Goal: Answer question/provide support: Share knowledge or assist other users

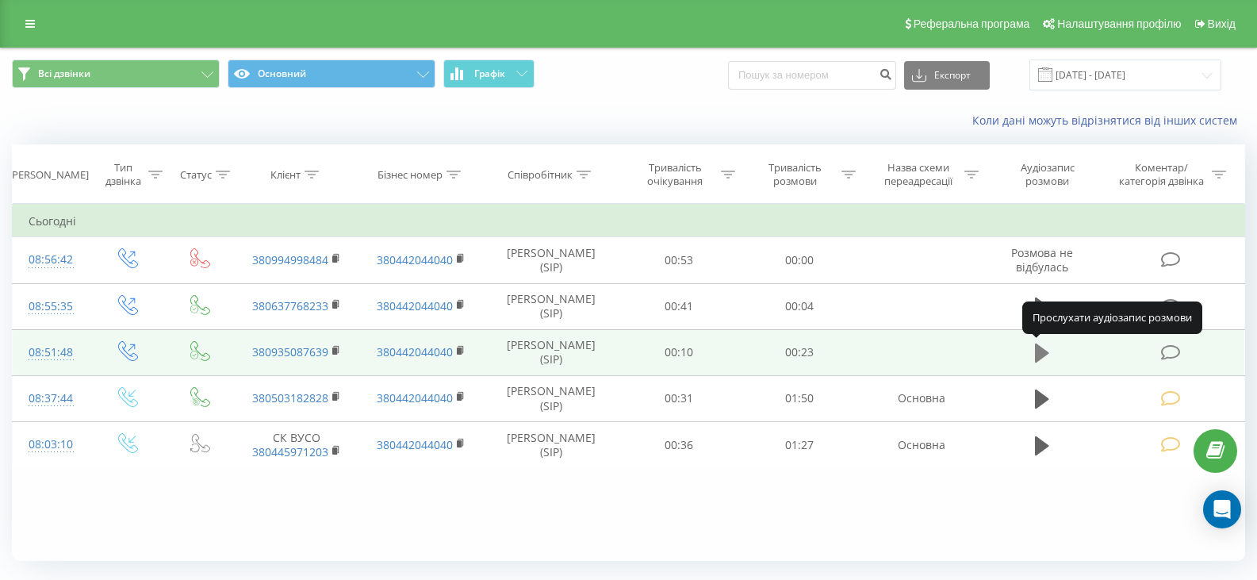
click at [1039, 350] on icon at bounding box center [1042, 352] width 14 height 19
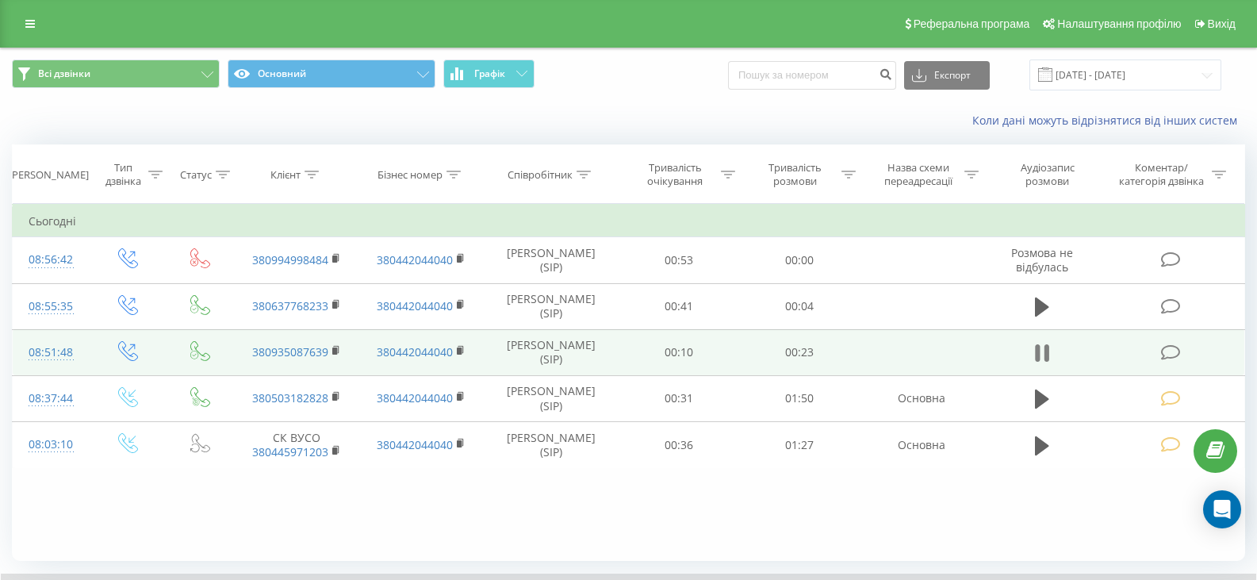
click at [1040, 356] on icon at bounding box center [1042, 353] width 14 height 22
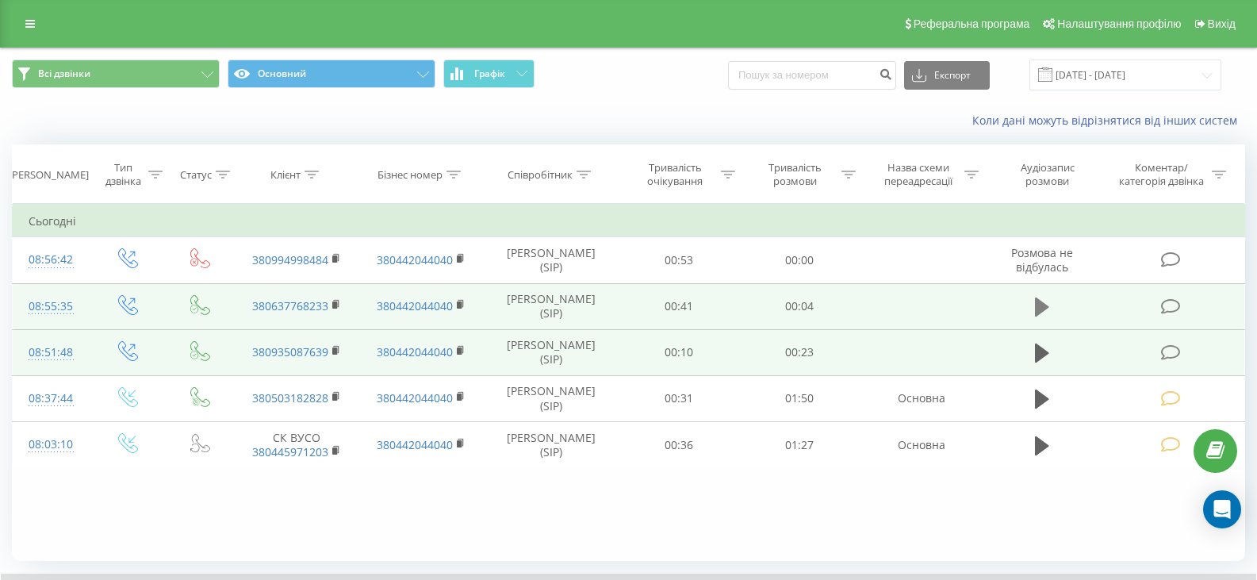
click at [1038, 302] on icon at bounding box center [1042, 306] width 14 height 19
click at [1166, 306] on icon at bounding box center [1171, 306] width 20 height 17
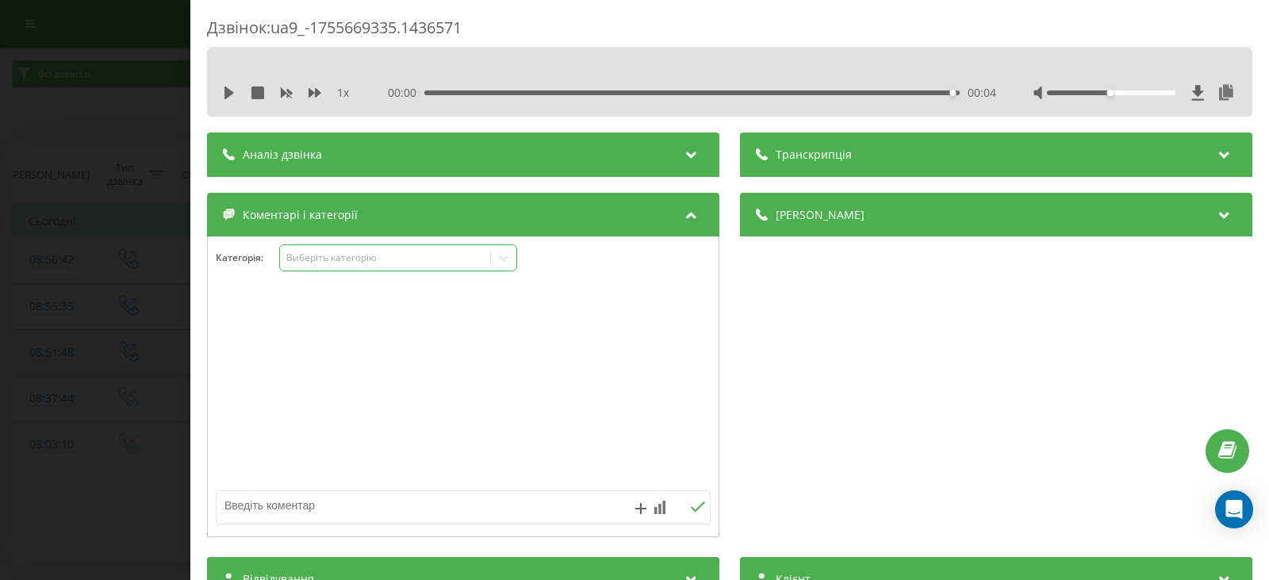
click at [507, 258] on icon at bounding box center [504, 258] width 10 height 6
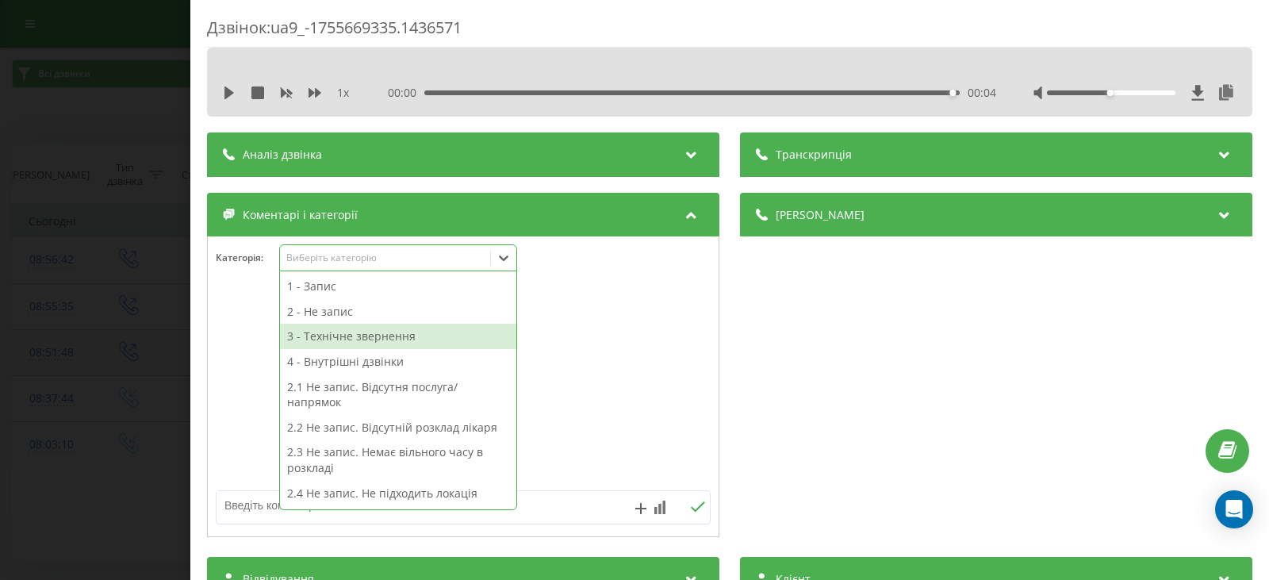
click at [333, 332] on div "3 - Технічне звернення" at bounding box center [398, 336] width 236 height 25
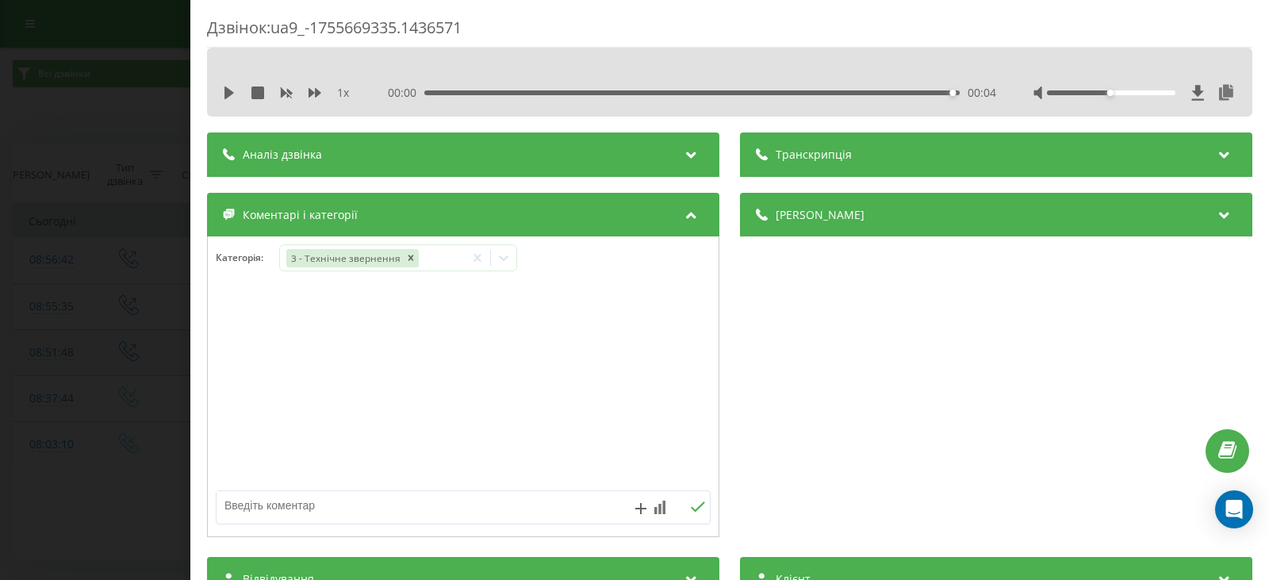
click at [258, 505] on textarea at bounding box center [414, 505] width 394 height 29
type textarea "автовідповідач"
click at [690, 505] on icon at bounding box center [697, 506] width 15 height 11
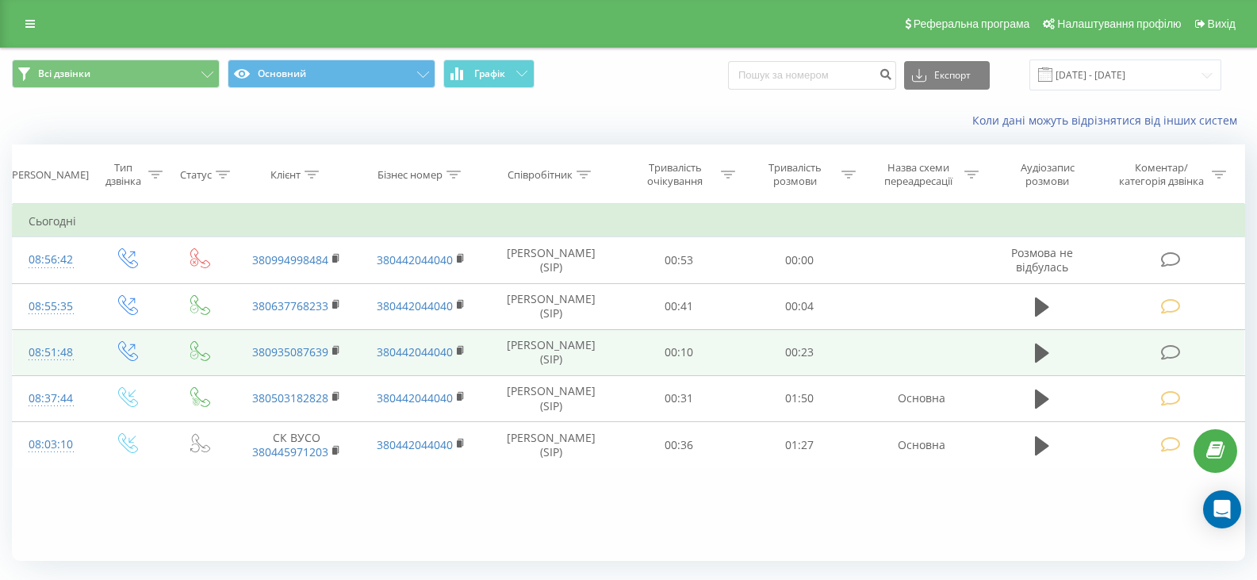
click at [1174, 358] on icon at bounding box center [1171, 352] width 20 height 17
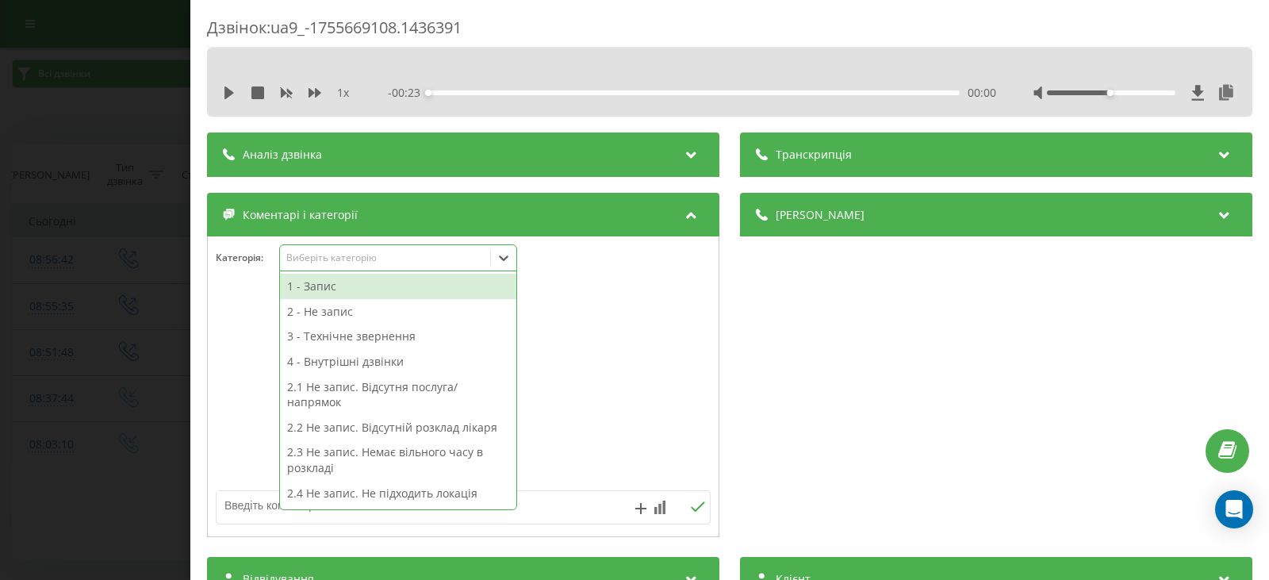
click at [510, 260] on icon at bounding box center [504, 258] width 16 height 16
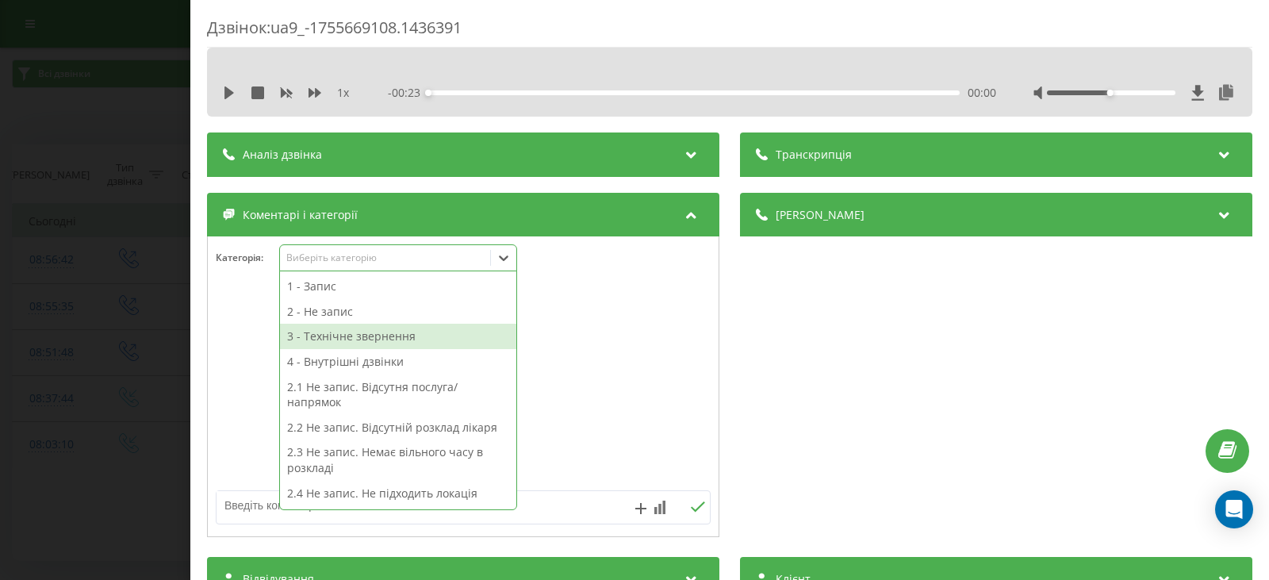
click at [379, 336] on div "3 - Технічне звернення" at bounding box center [398, 336] width 236 height 25
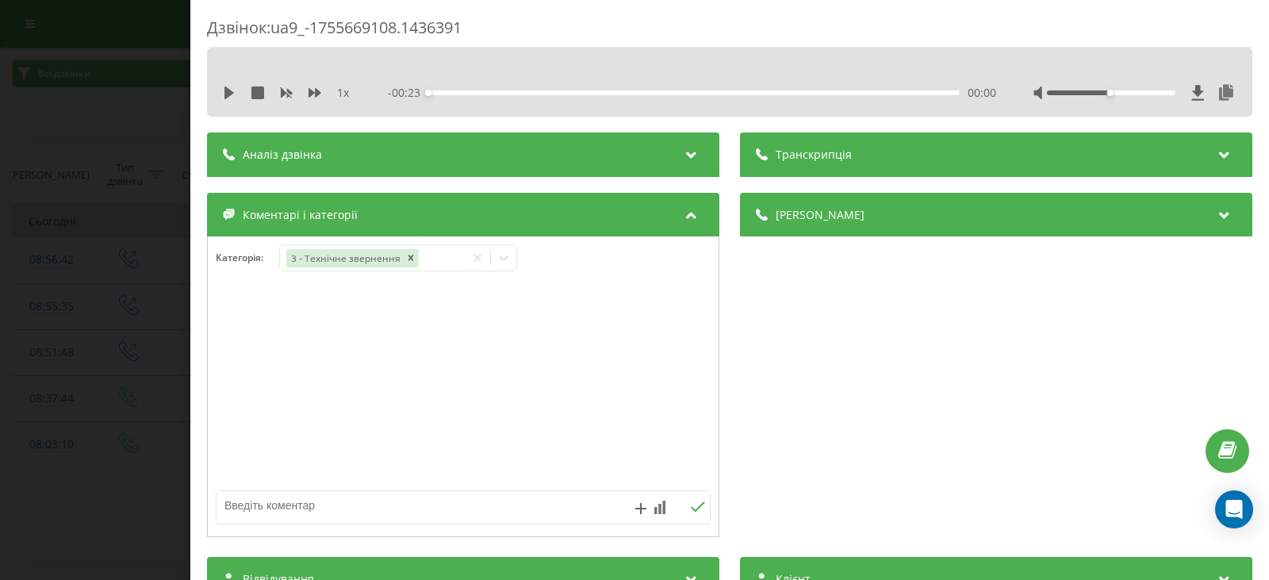
click at [255, 504] on textarea at bounding box center [414, 505] width 394 height 29
click at [291, 505] on textarea "незручно гоаорити" at bounding box center [414, 505] width 394 height 29
type textarea "незручно говорити"
click at [690, 509] on icon at bounding box center [697, 506] width 15 height 11
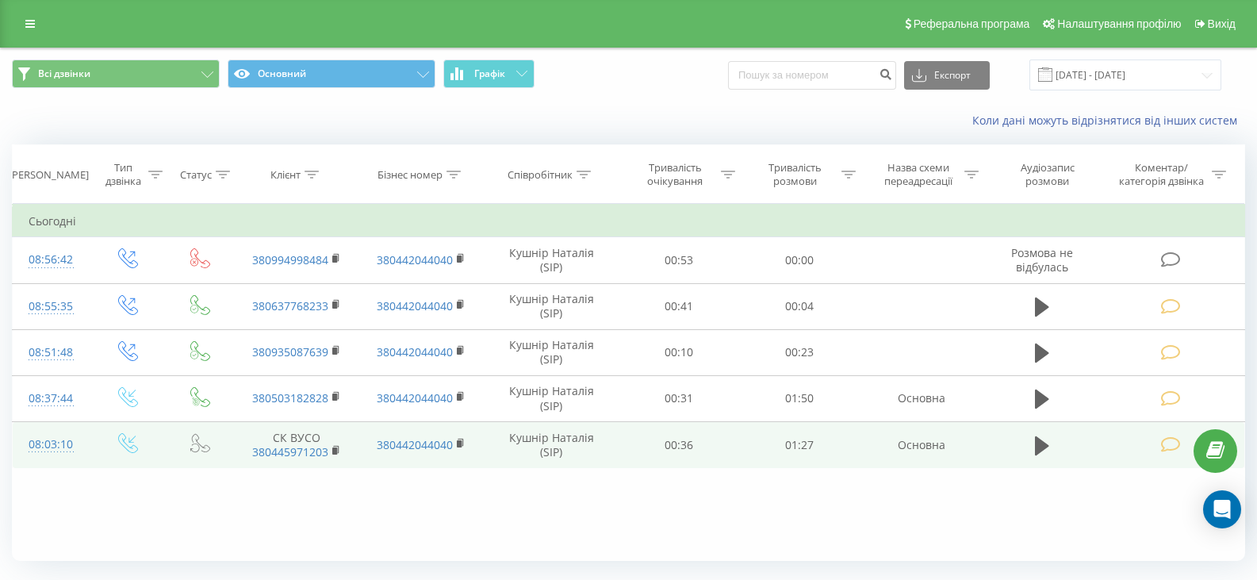
click at [1177, 446] on icon at bounding box center [1171, 444] width 20 height 17
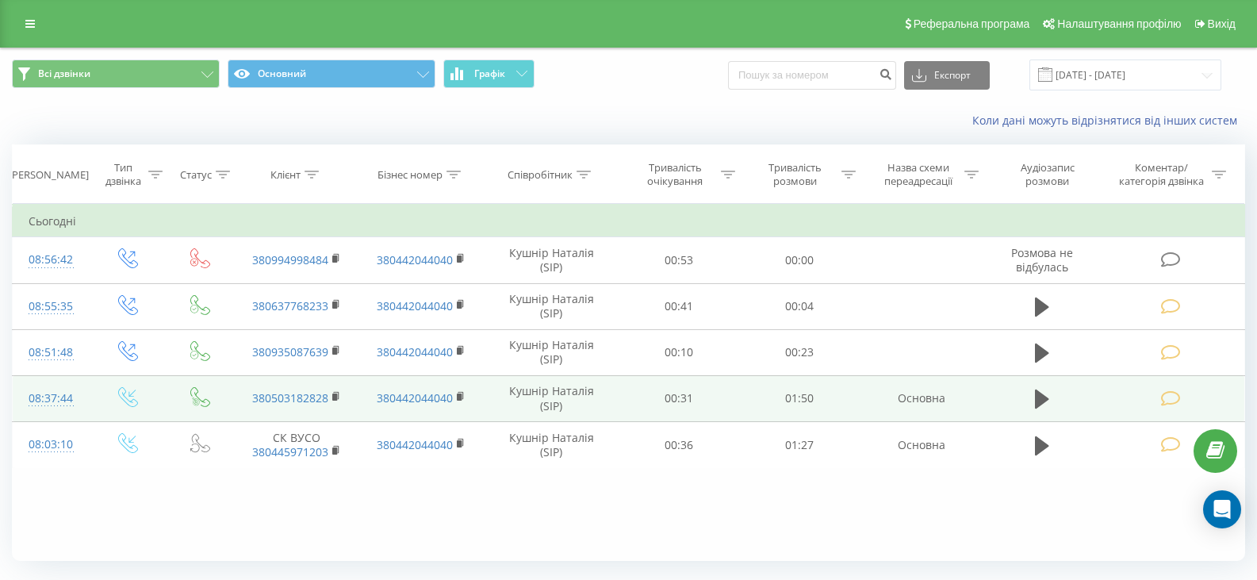
click at [1165, 400] on icon at bounding box center [1171, 398] width 20 height 17
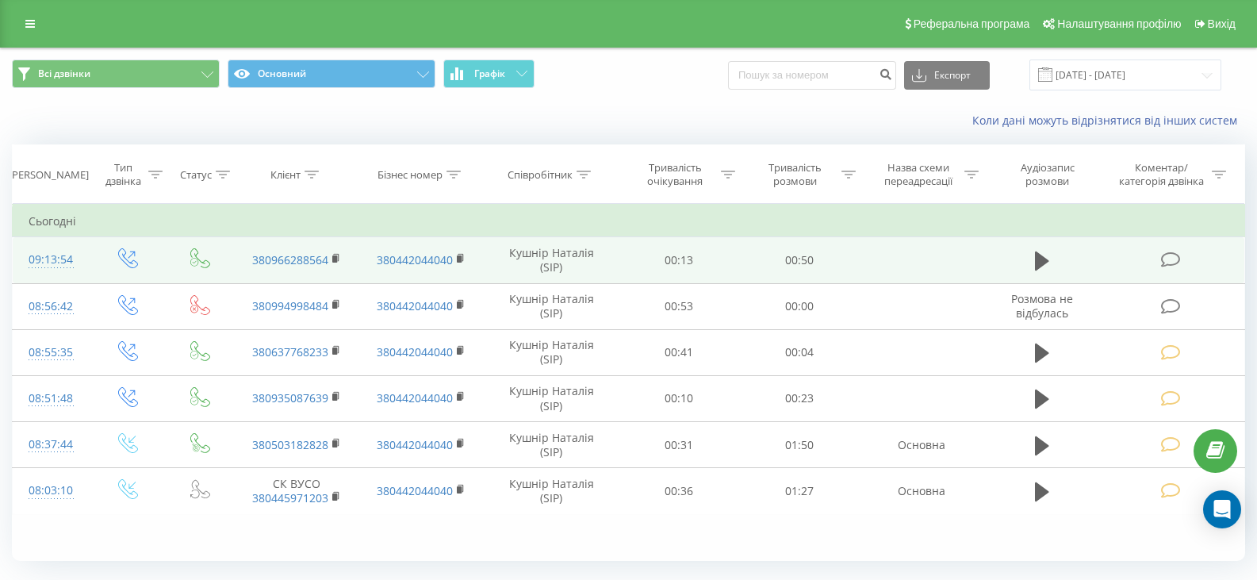
click at [1174, 259] on icon at bounding box center [1171, 259] width 20 height 17
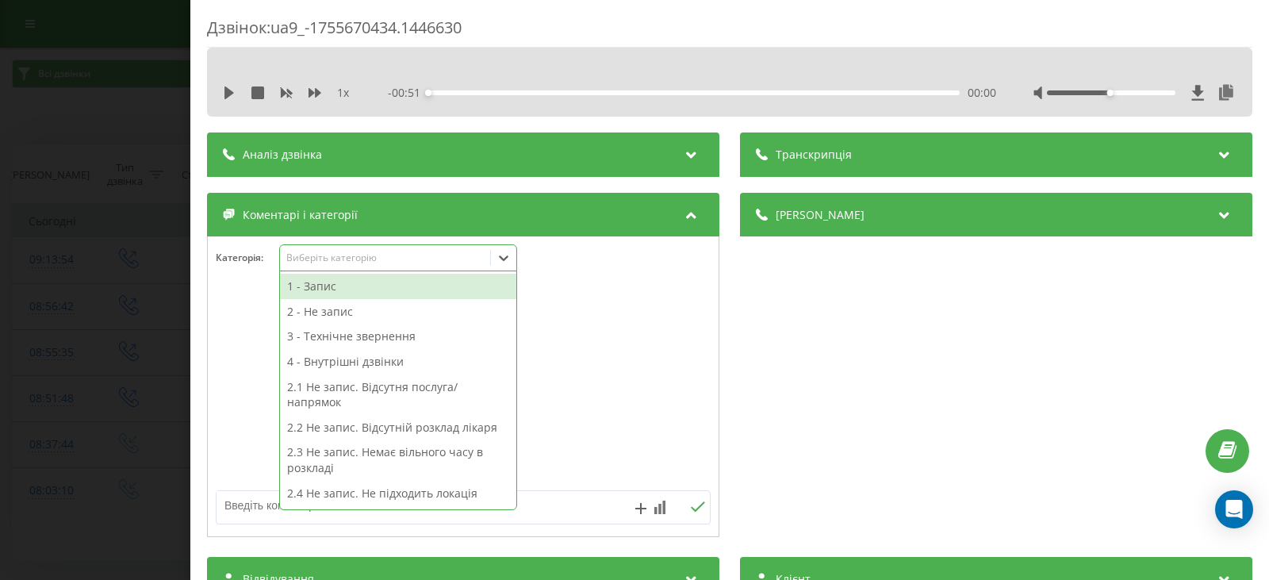
click at [501, 257] on icon at bounding box center [504, 258] width 10 height 6
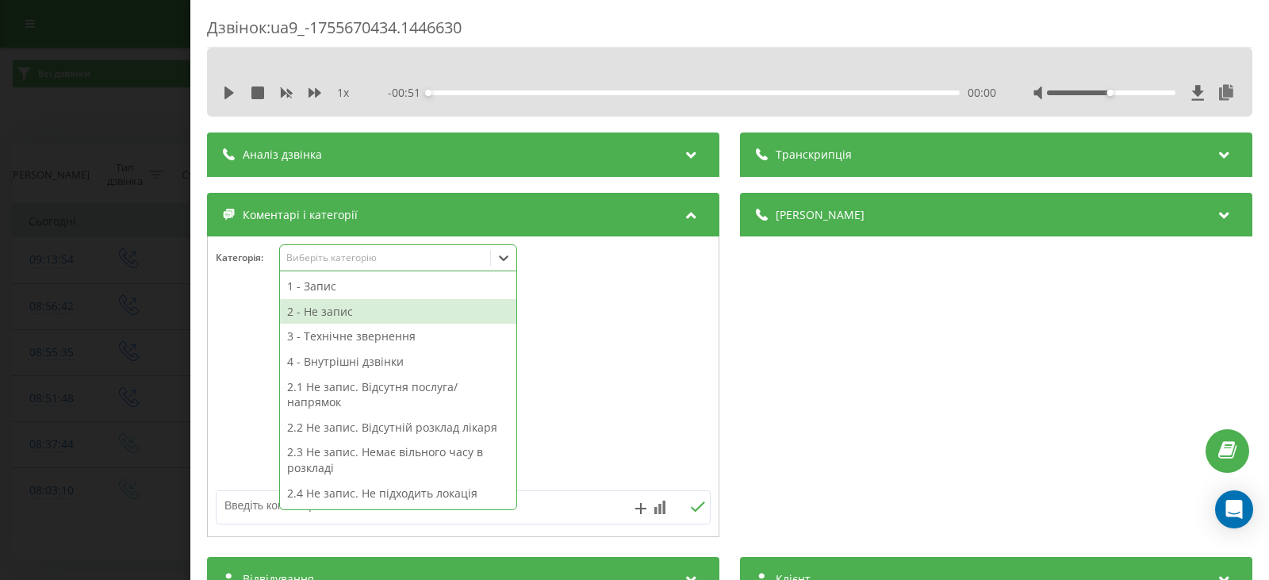
click at [328, 309] on div "2 - Не запис" at bounding box center [398, 311] width 236 height 25
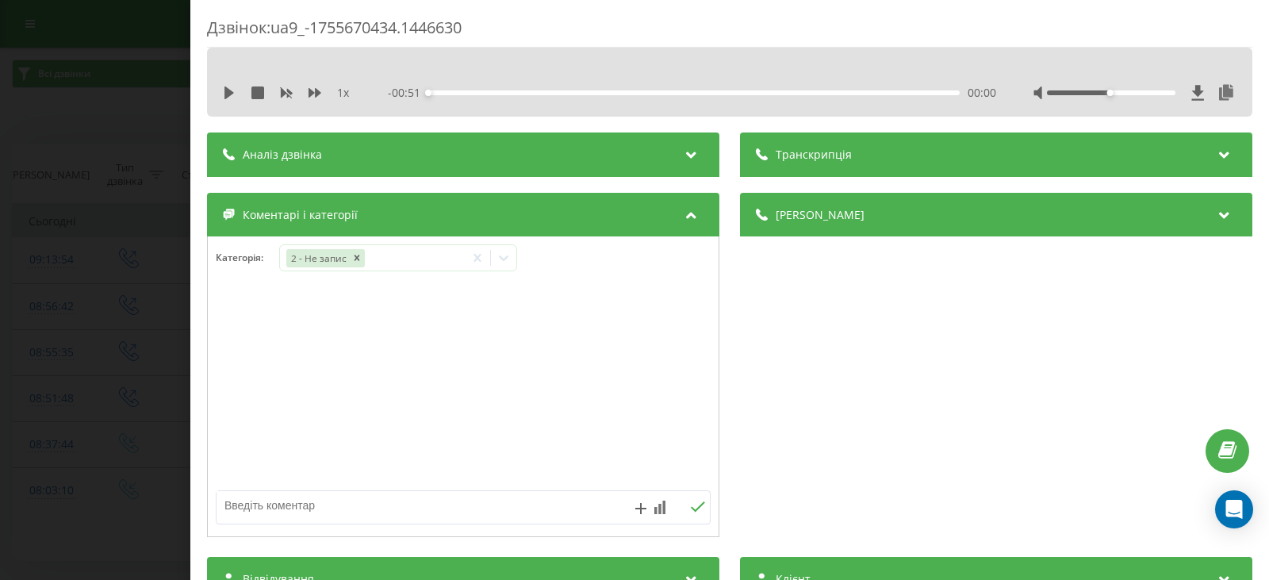
click at [232, 508] on textarea at bounding box center [414, 505] width 394 height 29
type textarea "до Крохмаля"
click at [696, 506] on icon at bounding box center [697, 506] width 15 height 11
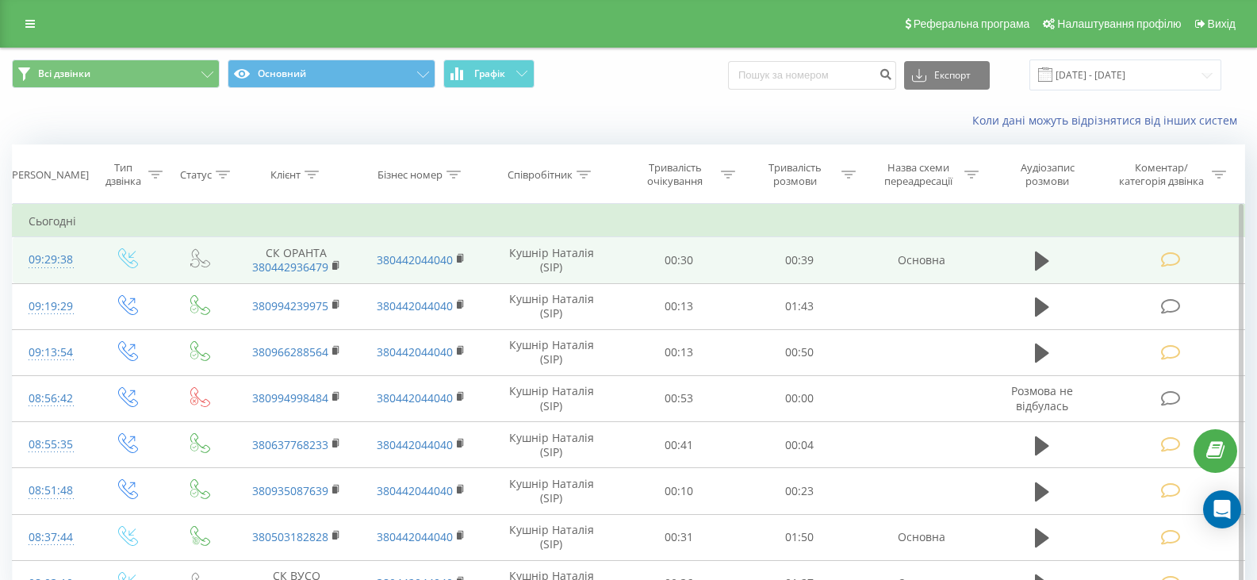
click at [1172, 259] on icon at bounding box center [1171, 259] width 20 height 17
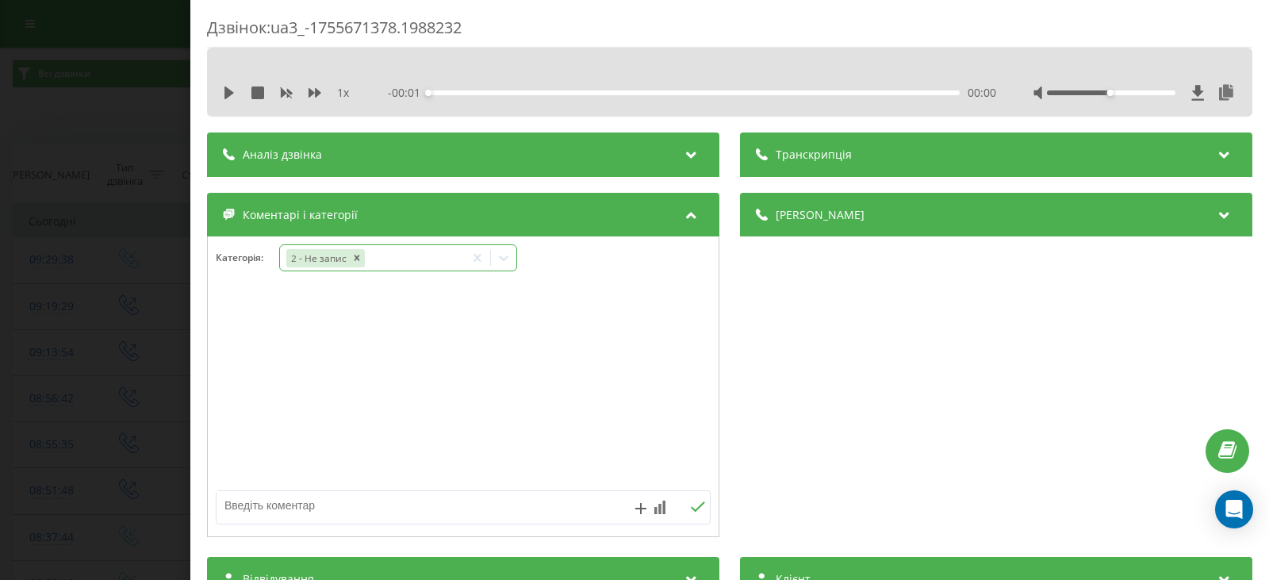
click at [509, 255] on icon at bounding box center [504, 258] width 16 height 16
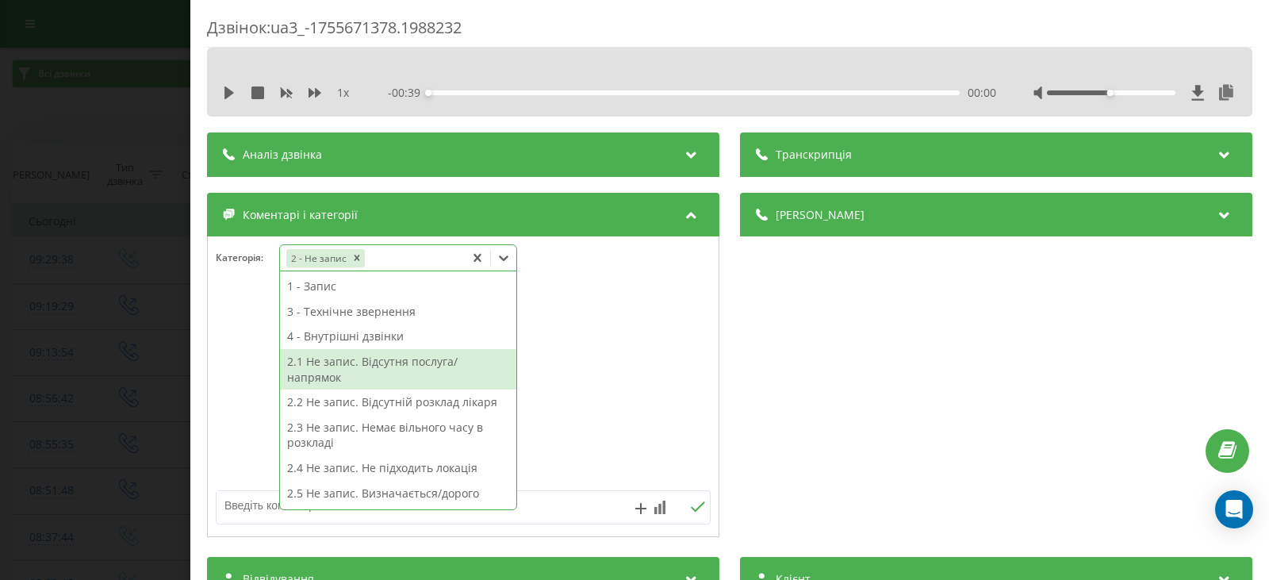
click at [358, 363] on div "2.1 Не запис. Відсутня послуга/напрямок" at bounding box center [398, 369] width 236 height 40
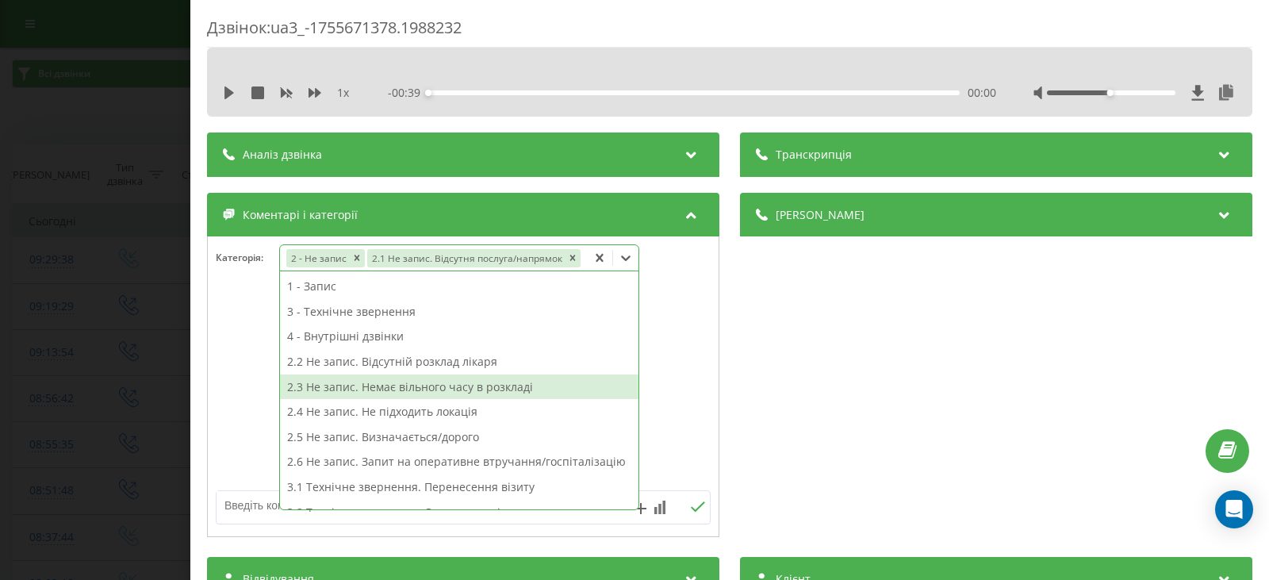
click at [253, 505] on textarea at bounding box center [414, 505] width 394 height 29
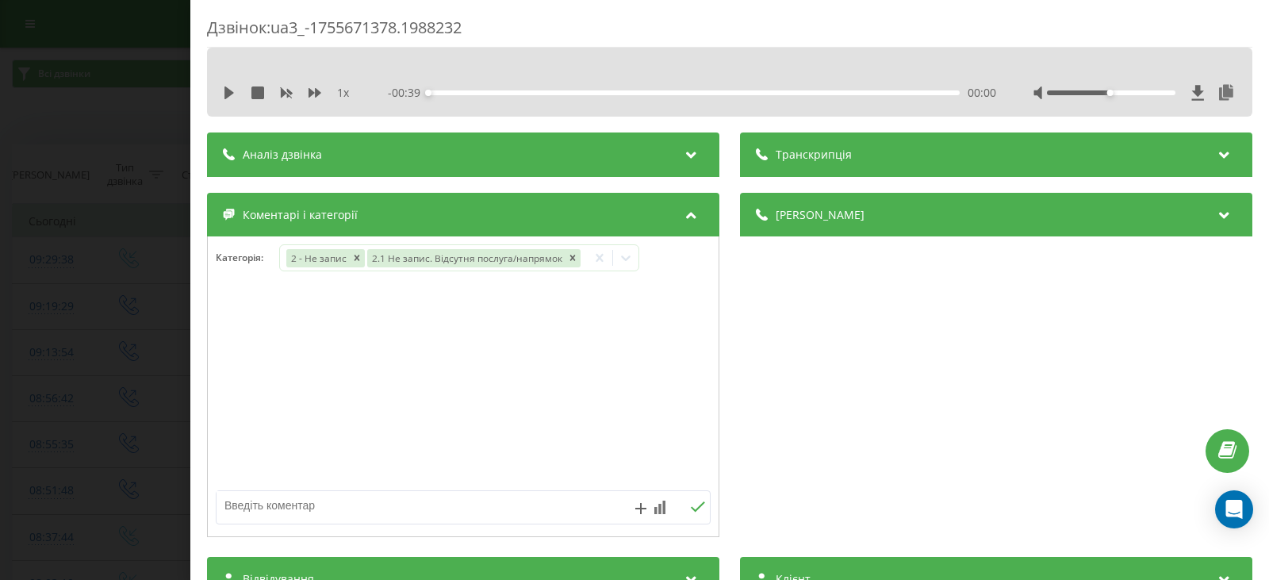
type textarea "м"
type textarea "стьоматологія на Троєщині"
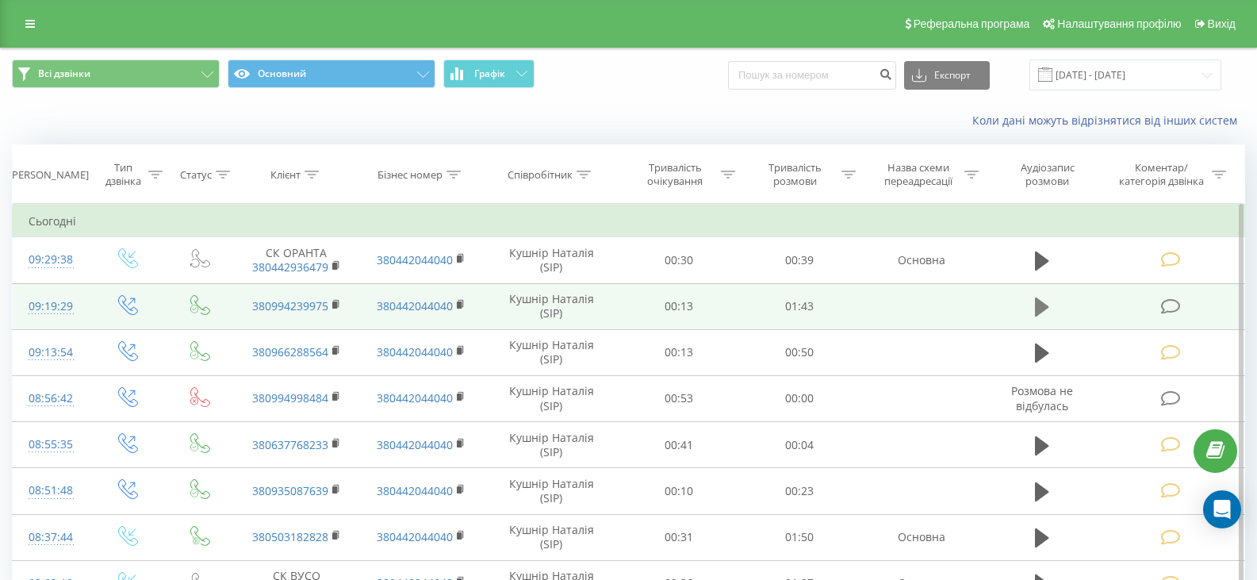
click at [1039, 306] on icon at bounding box center [1042, 306] width 14 height 19
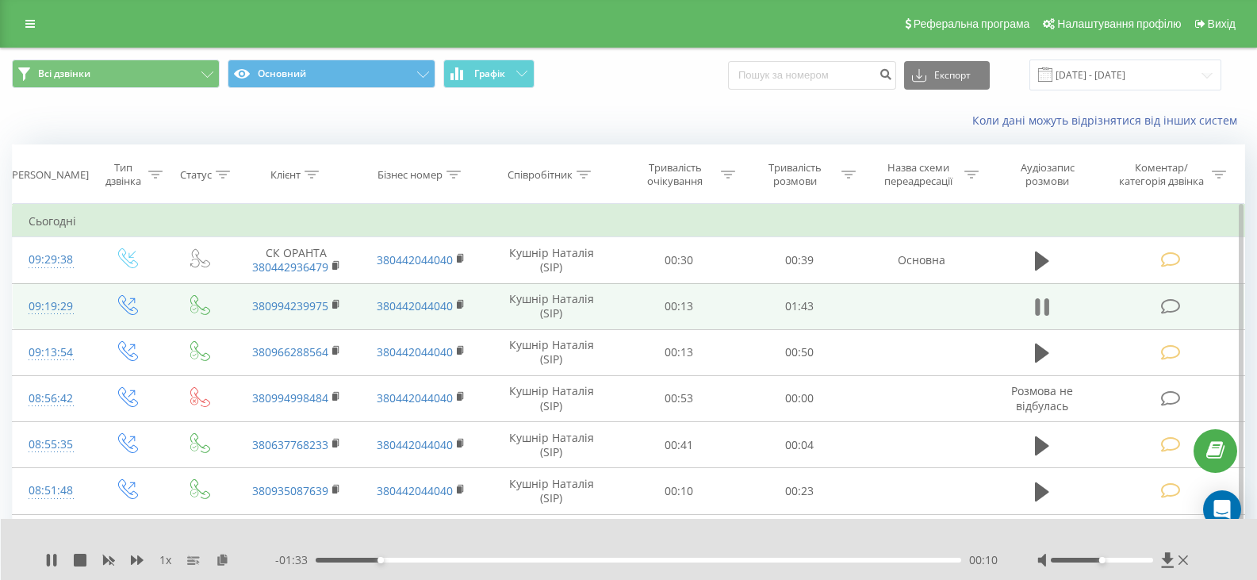
click at [1040, 306] on icon at bounding box center [1037, 306] width 5 height 17
click at [1169, 305] on icon at bounding box center [1171, 306] width 20 height 17
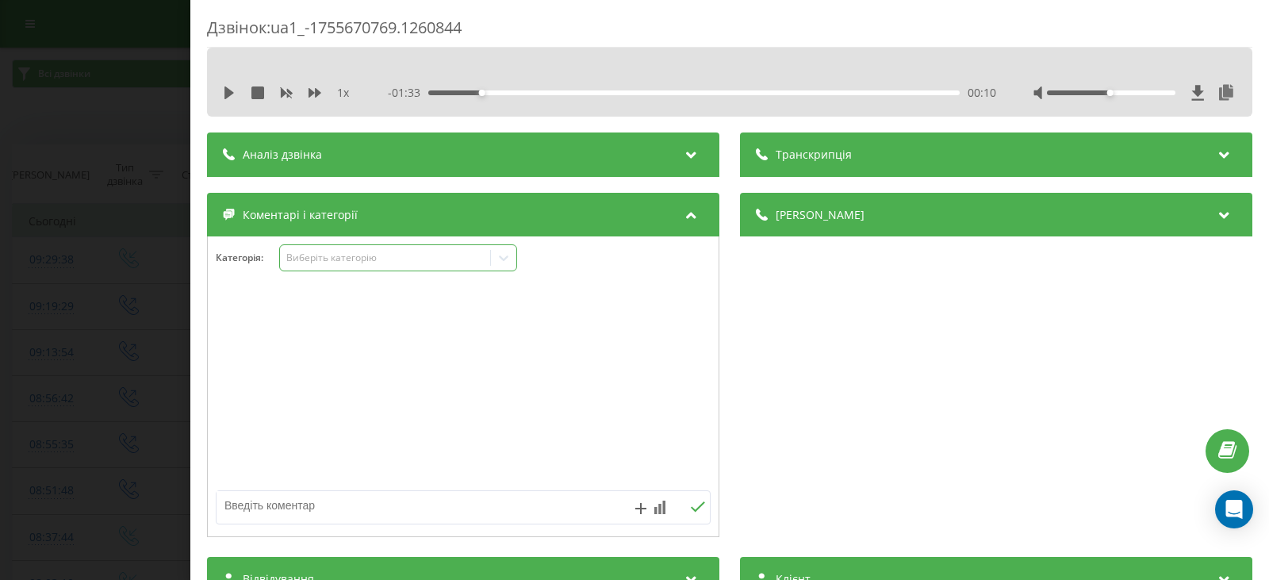
click at [505, 257] on icon at bounding box center [504, 258] width 16 height 16
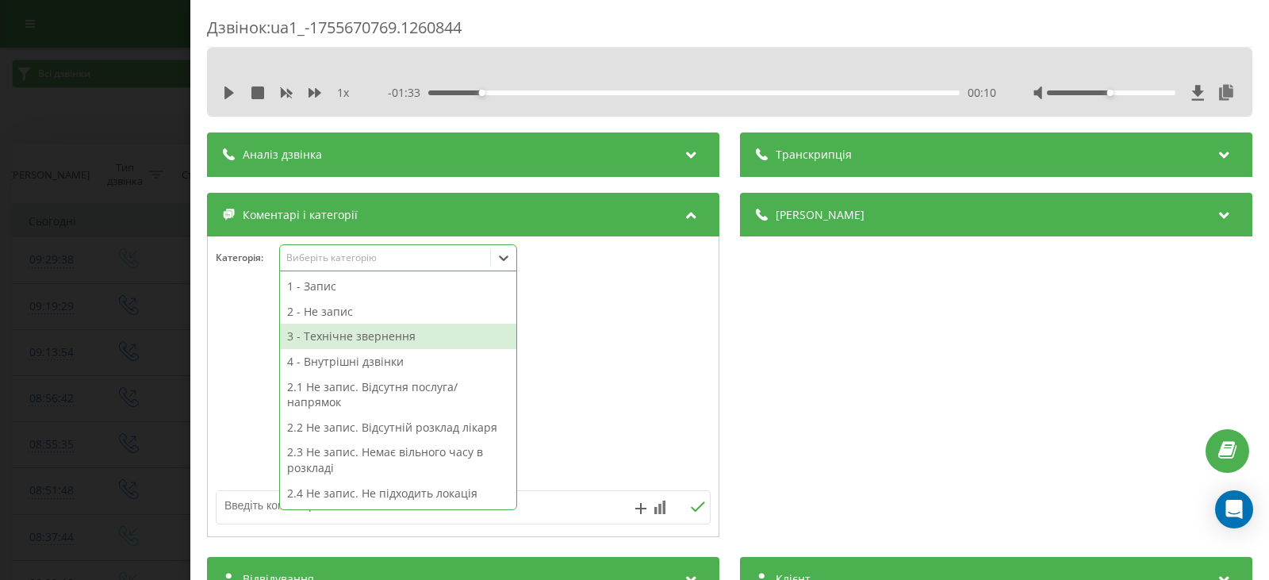
click at [377, 337] on div "3 - Технічне звернення" at bounding box center [398, 336] width 236 height 25
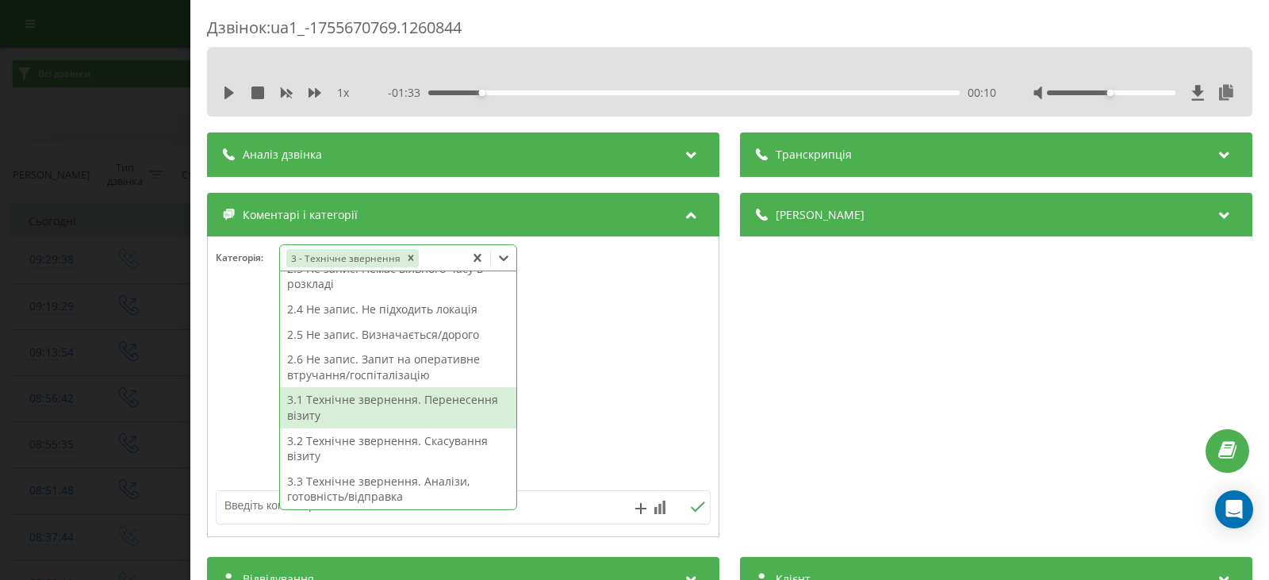
scroll to position [238, 0]
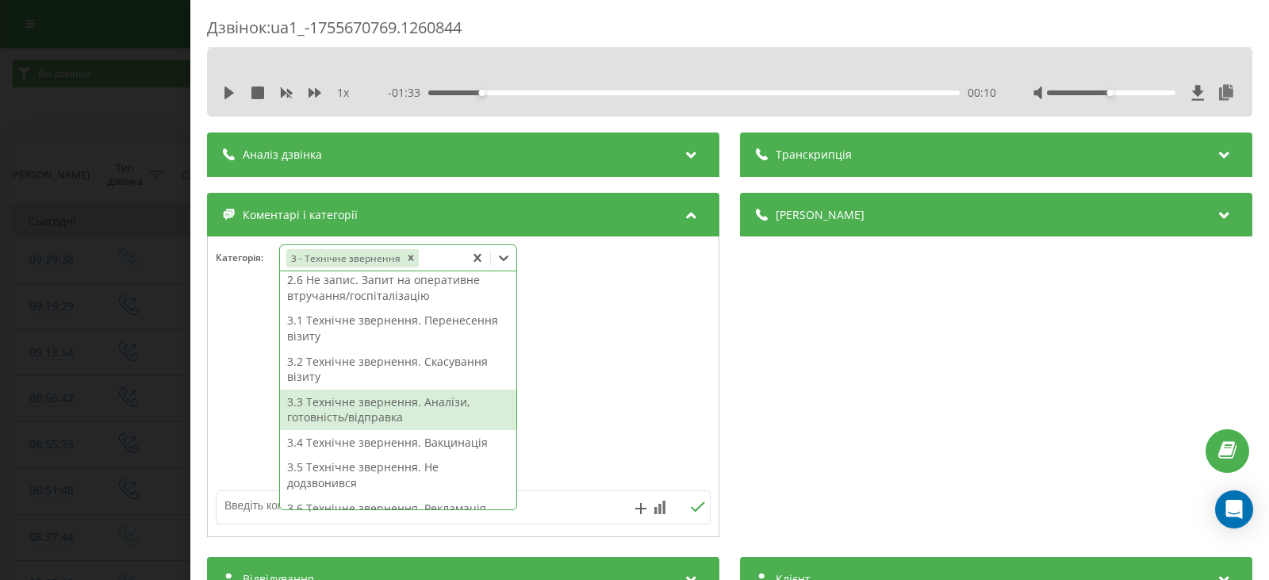
click at [372, 409] on div "3.3 Технічне звернення. Аналізи, готовність/відправка" at bounding box center [398, 410] width 236 height 40
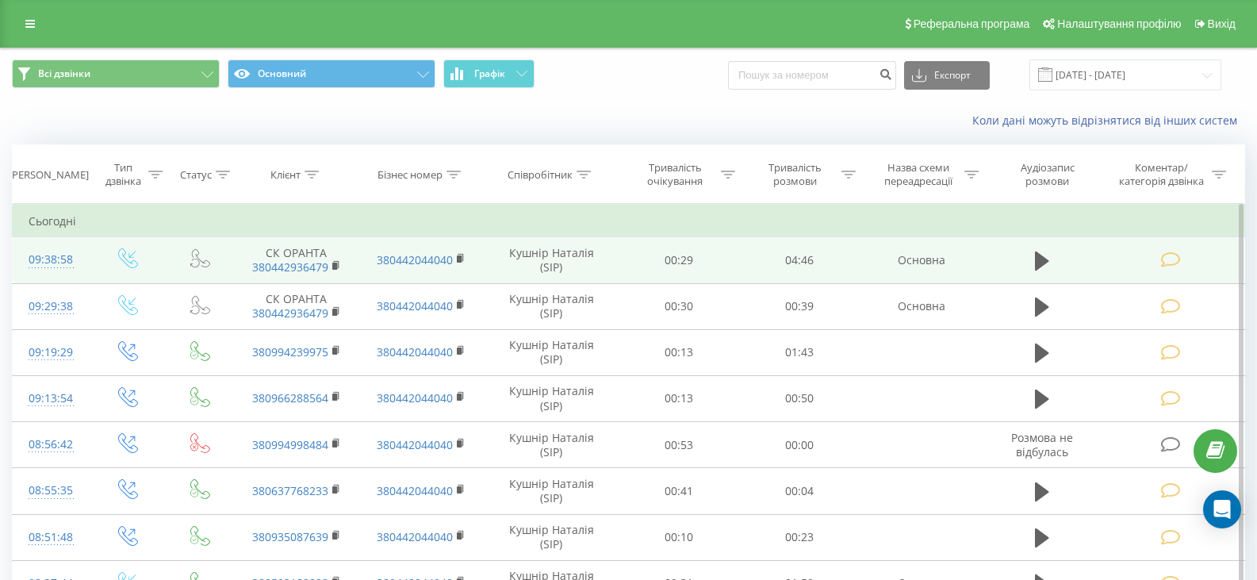
click at [1167, 262] on icon at bounding box center [1171, 259] width 20 height 17
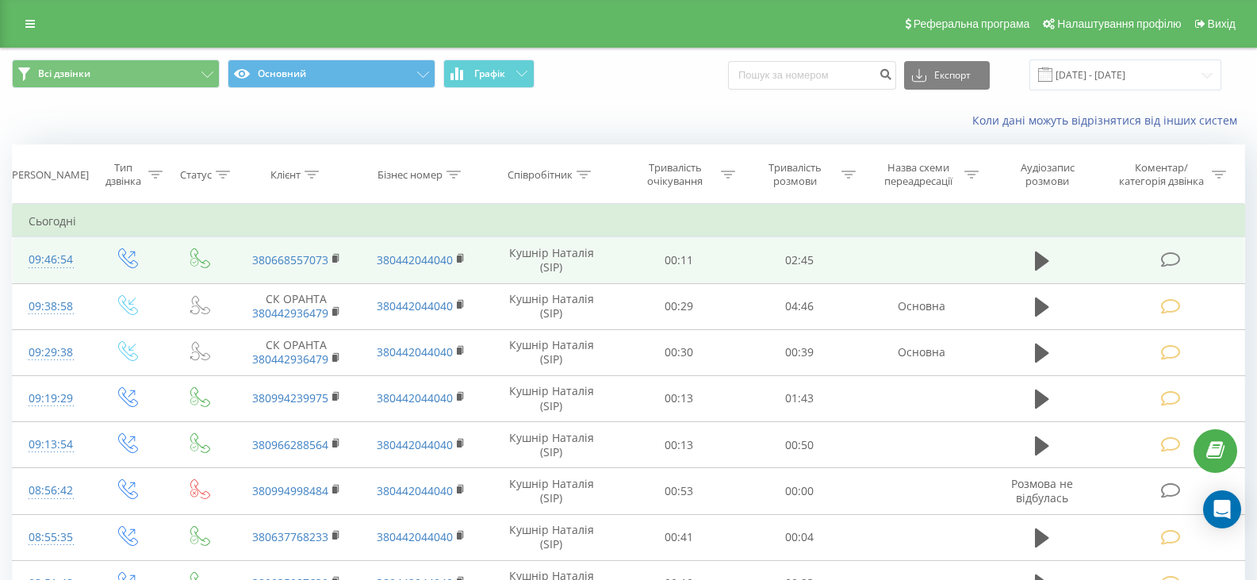
click at [1176, 251] on icon at bounding box center [1171, 259] width 20 height 17
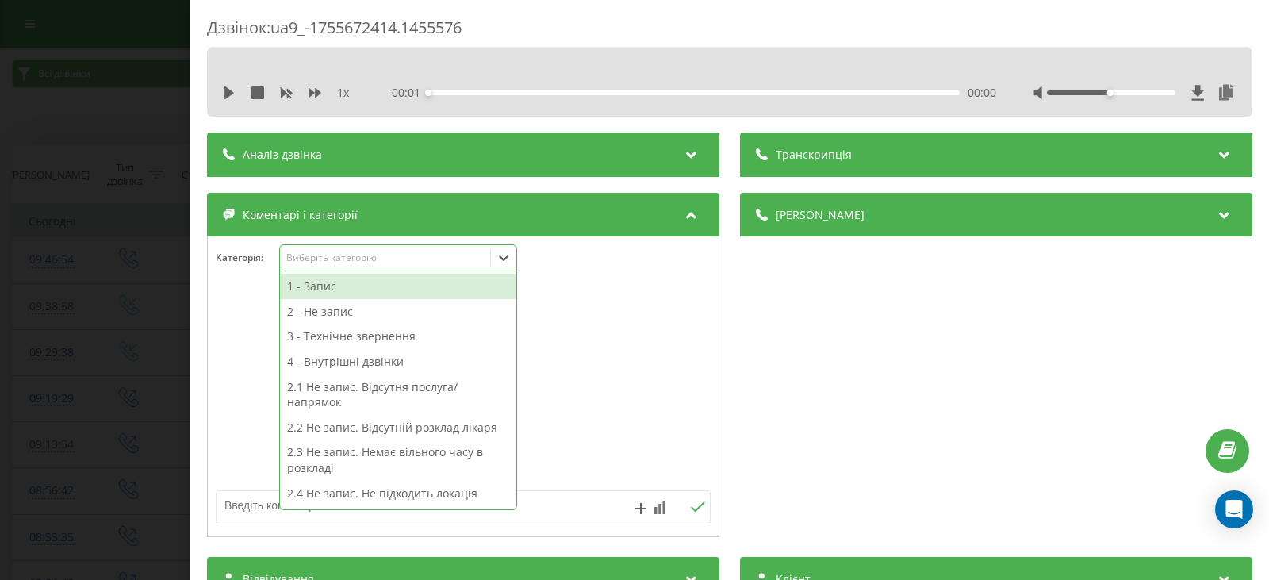
click at [505, 259] on icon at bounding box center [504, 258] width 10 height 6
click at [324, 285] on div "1 - Запис" at bounding box center [398, 286] width 236 height 25
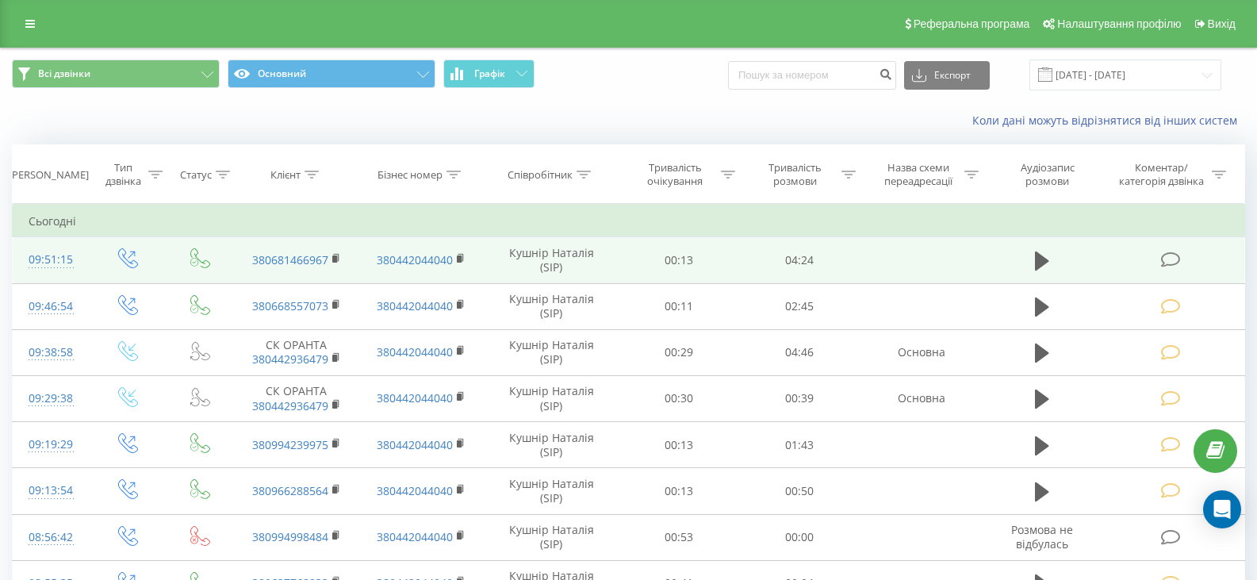
click at [1170, 259] on icon at bounding box center [1171, 259] width 20 height 17
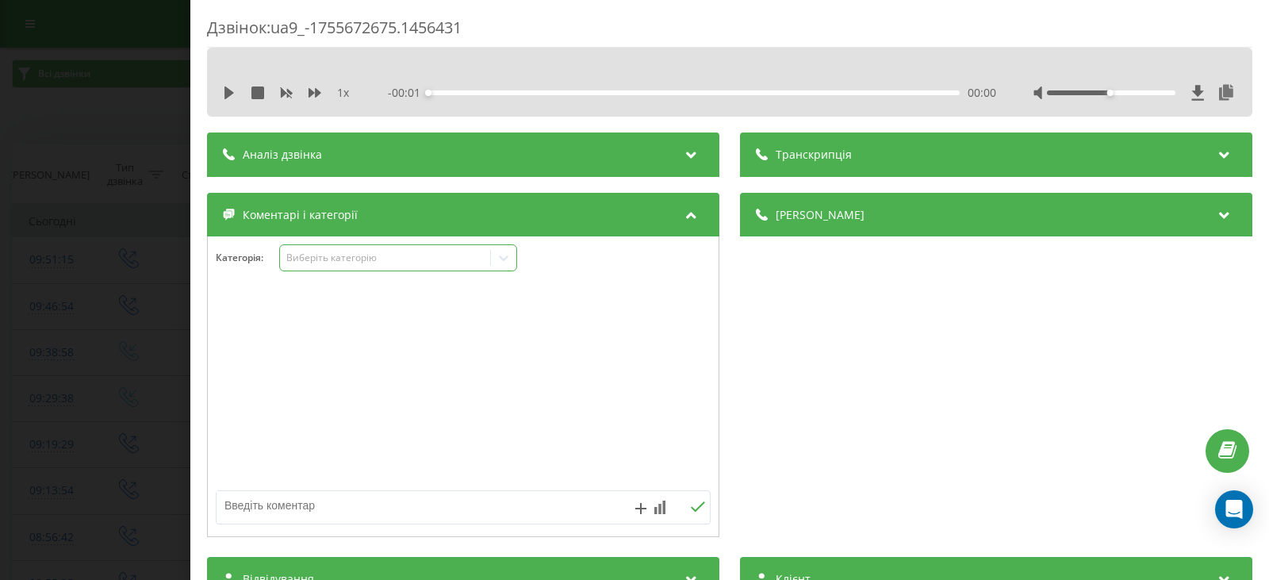
click at [504, 259] on icon at bounding box center [504, 258] width 10 height 6
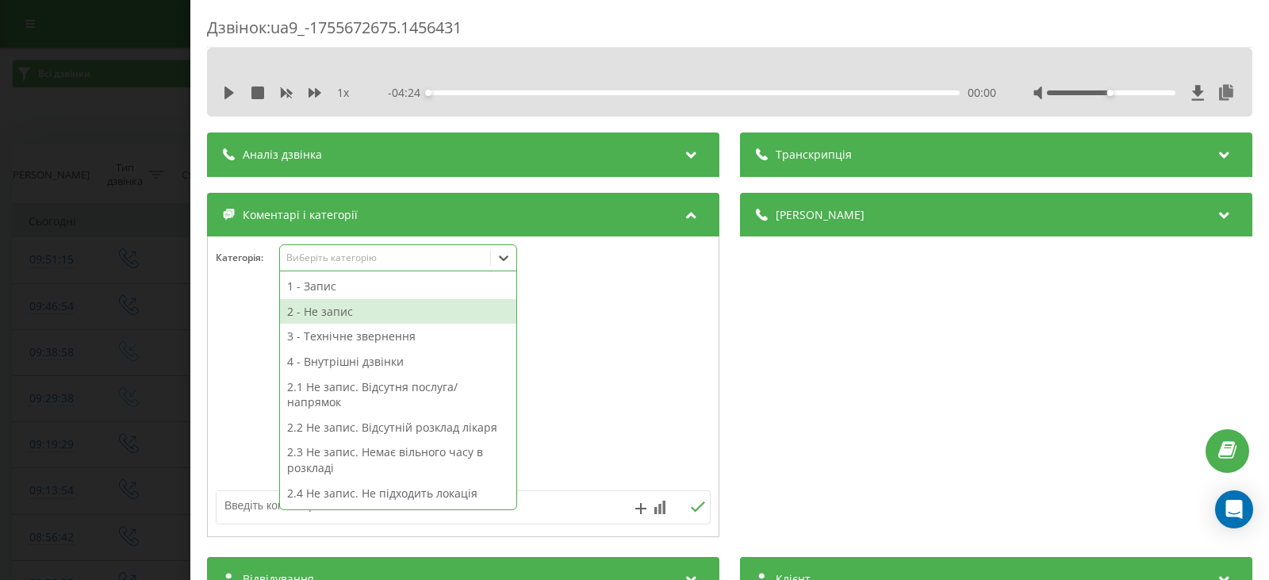
click at [316, 316] on div "2 - Не запис" at bounding box center [398, 311] width 236 height 25
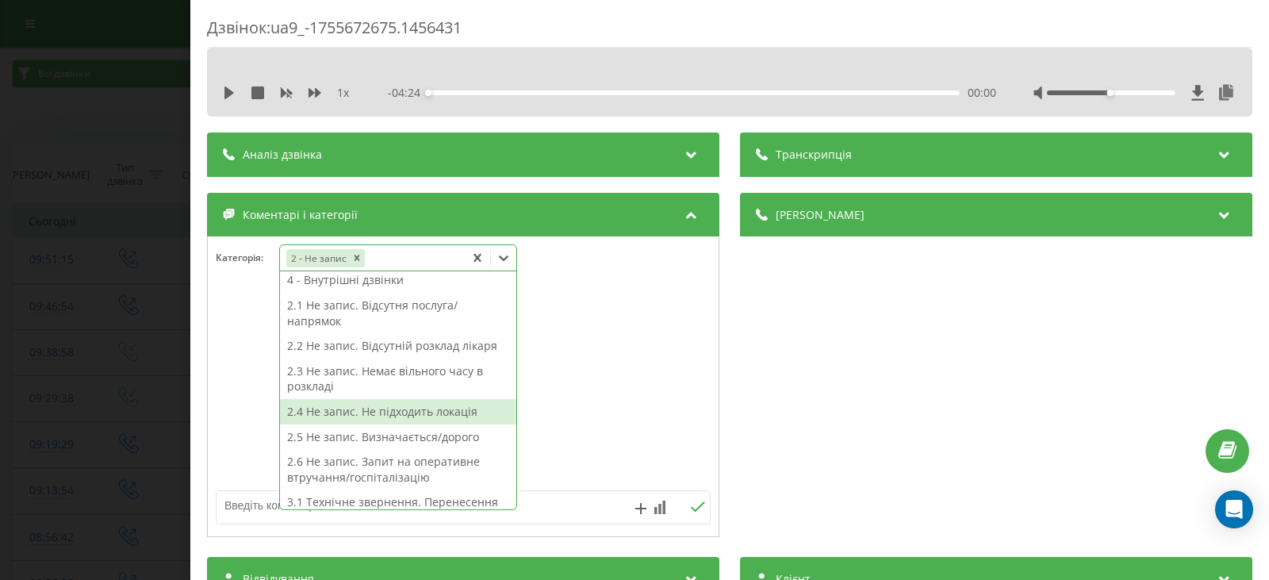
scroll to position [79, 0]
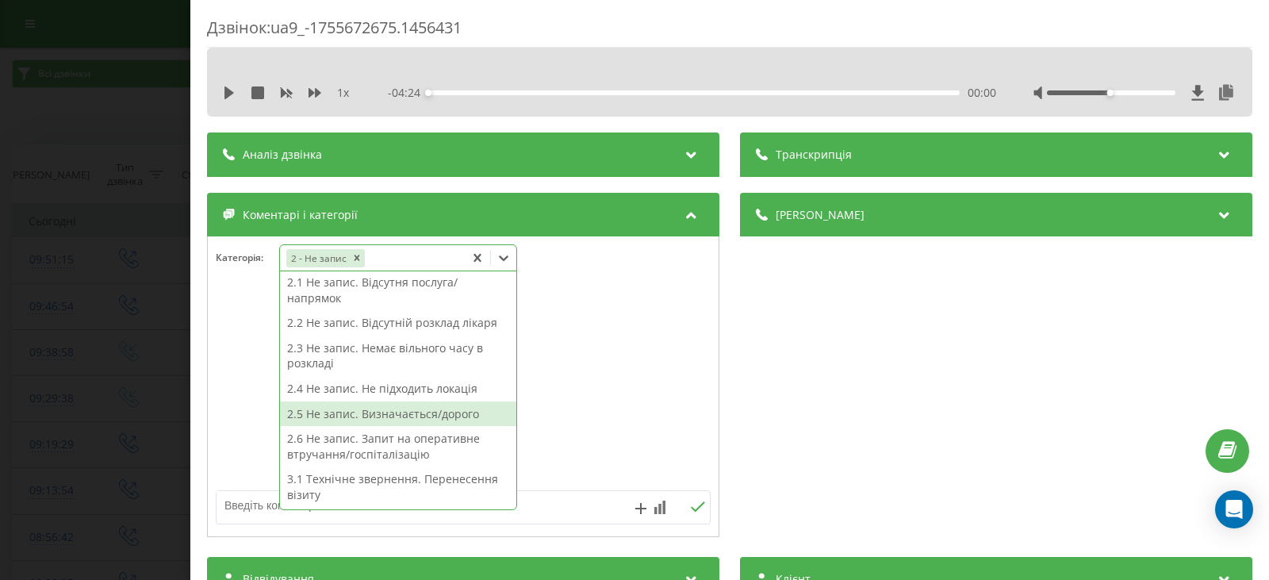
click at [453, 413] on div "2.5 Не запис. Визначається/дорого" at bounding box center [398, 413] width 236 height 25
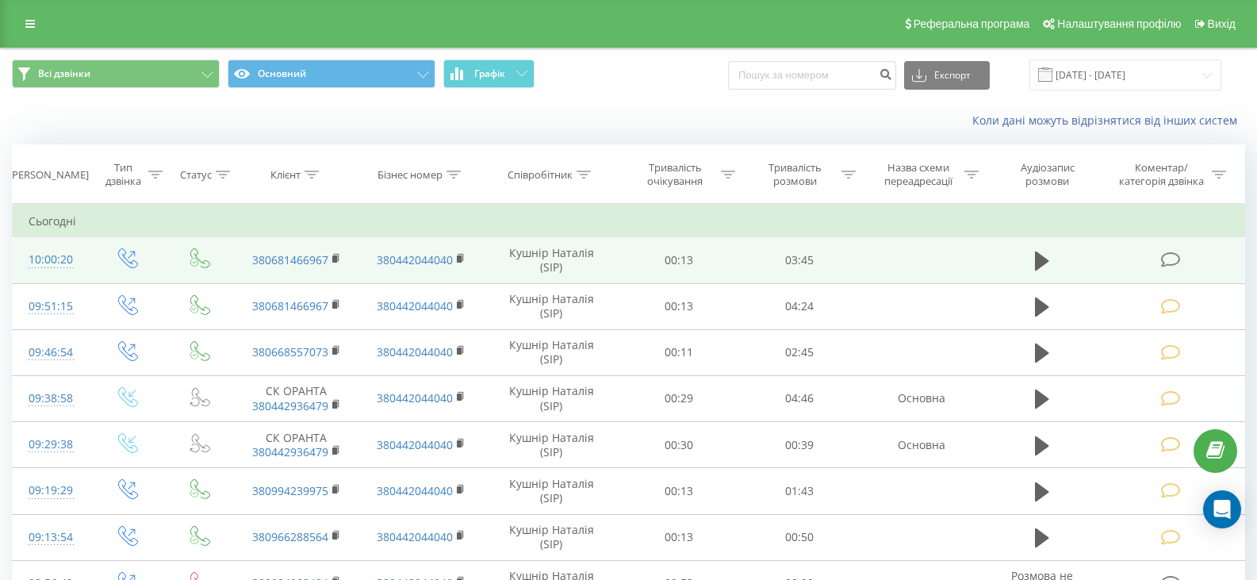
click at [1178, 258] on icon at bounding box center [1171, 259] width 20 height 17
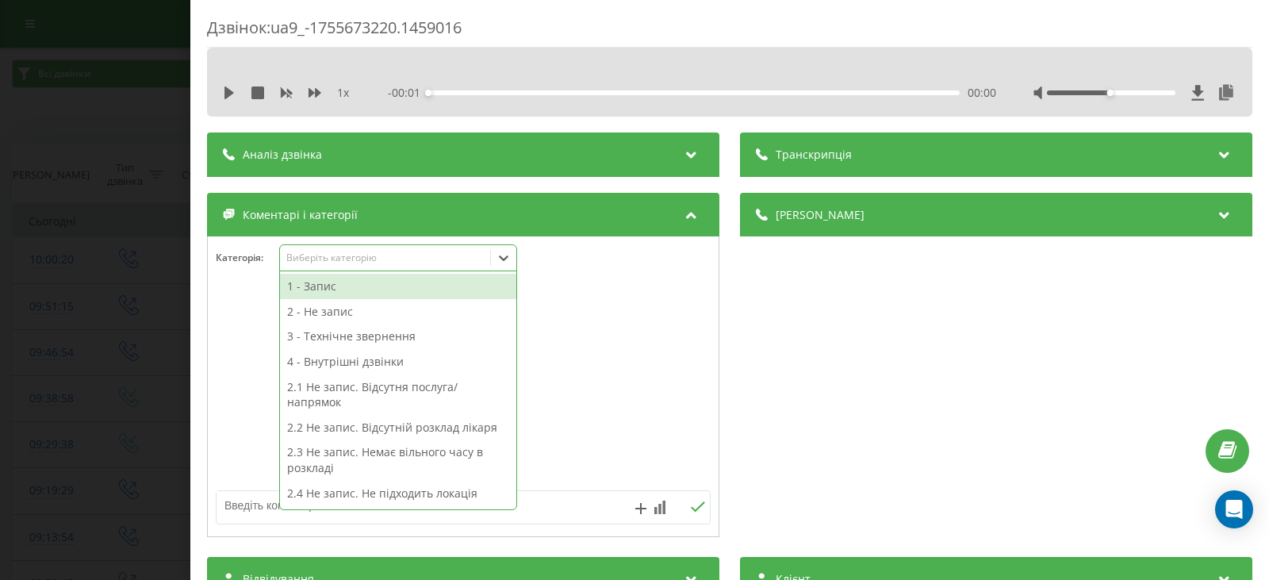
click at [511, 261] on icon at bounding box center [504, 258] width 16 height 16
click at [329, 286] on div "1 - Запис" at bounding box center [398, 286] width 236 height 25
